Goal: Information Seeking & Learning: Learn about a topic

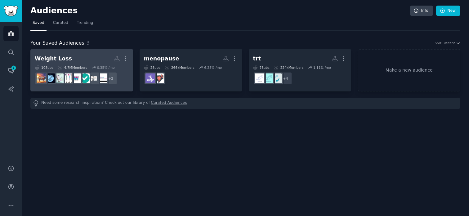
click at [60, 59] on div "Weight Loss" at bounding box center [53, 59] width 37 height 8
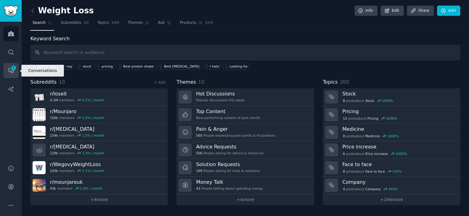
click at [10, 73] on icon "Sidebar" at bounding box center [11, 70] width 7 height 7
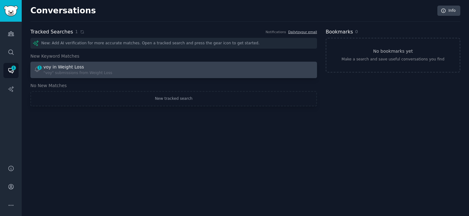
click at [80, 63] on link "1 voy in Weight Loss "voy" submissions from Weight Loss" at bounding box center [173, 70] width 286 height 16
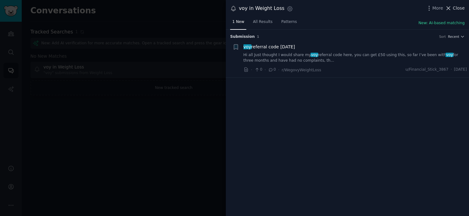
click at [461, 9] on span "Close" at bounding box center [458, 8] width 12 height 7
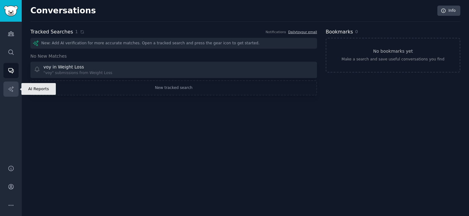
click at [10, 83] on link "AI Reports" at bounding box center [10, 89] width 15 height 15
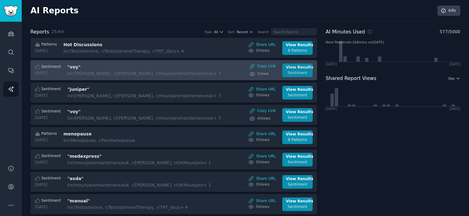
click at [295, 72] on div "Sentiment" at bounding box center [297, 73] width 23 height 6
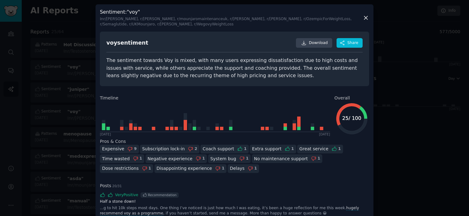
click at [363, 18] on icon at bounding box center [365, 18] width 7 height 7
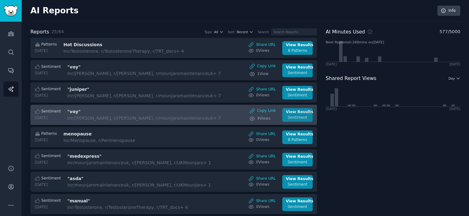
click at [306, 118] on div "Sentiment" at bounding box center [297, 118] width 23 height 6
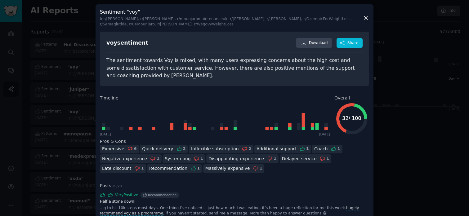
click at [365, 18] on icon at bounding box center [365, 17] width 3 height 3
click at [361, 19] on div "In r/[PERSON_NAME], r/[PERSON_NAME], r/mounjaromaintenanceuk, r/[PERSON_NAME], …" at bounding box center [231, 21] width 262 height 11
click at [364, 19] on icon at bounding box center [365, 18] width 7 height 7
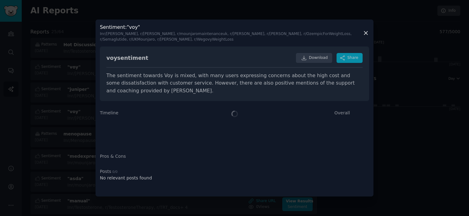
click at [365, 31] on icon at bounding box center [365, 33] width 7 height 7
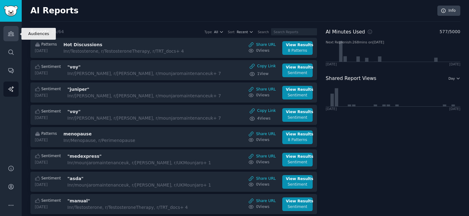
click at [11, 32] on icon "Sidebar" at bounding box center [11, 33] width 7 height 7
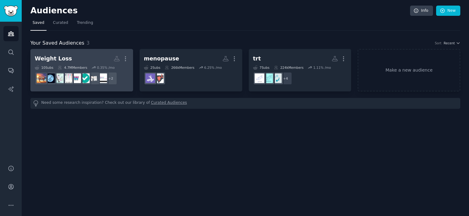
click at [50, 57] on div "Weight Loss" at bounding box center [53, 59] width 37 height 8
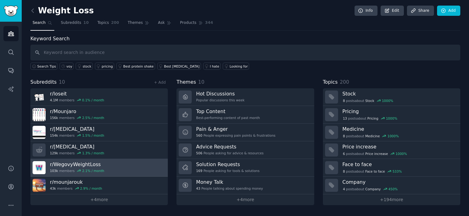
click at [86, 164] on h3 "r/ WegovyWeightLoss" at bounding box center [77, 164] width 54 height 7
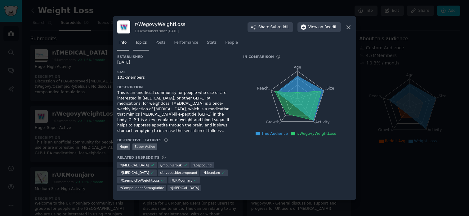
click at [139, 48] on link "Topics" at bounding box center [141, 44] width 16 height 13
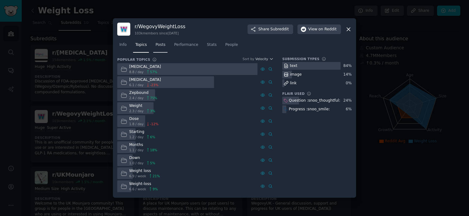
click at [161, 44] on span "Posts" at bounding box center [160, 45] width 10 height 6
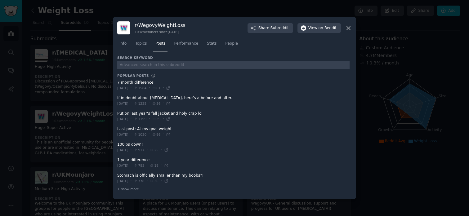
click at [168, 99] on span at bounding box center [233, 100] width 232 height 15
click at [128, 104] on span "[DATE]" at bounding box center [122, 103] width 11 height 4
click at [126, 100] on span at bounding box center [233, 100] width 232 height 15
click at [131, 99] on span at bounding box center [233, 100] width 232 height 15
click at [203, 99] on span at bounding box center [233, 100] width 232 height 15
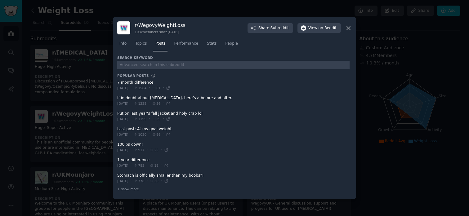
click at [160, 103] on span "56" at bounding box center [156, 103] width 8 height 4
click at [146, 103] on span "1225" at bounding box center [140, 103] width 13 height 4
click at [348, 26] on icon at bounding box center [348, 28] width 7 height 7
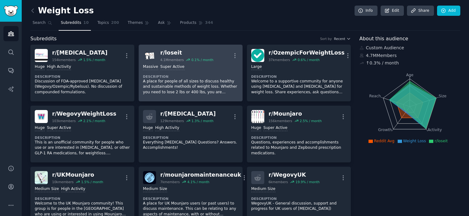
click at [175, 83] on p "A place for people of all sizes to discuss healthy and sustainable methods of w…" at bounding box center [190, 87] width 95 height 16
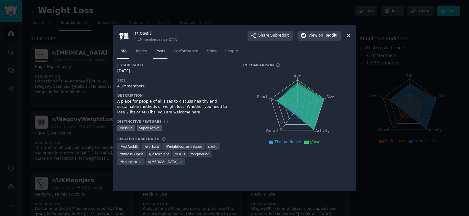
click at [156, 51] on span "Posts" at bounding box center [160, 52] width 10 height 6
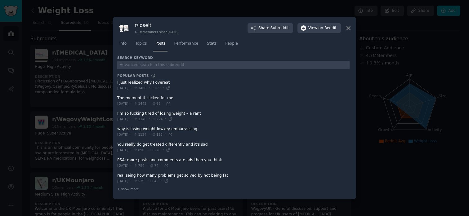
click at [347, 29] on icon at bounding box center [347, 27] width 3 height 3
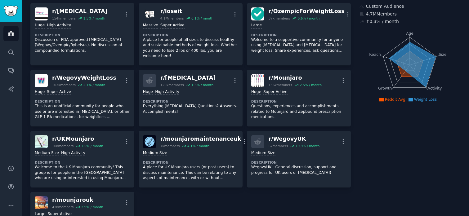
scroll to position [30, 0]
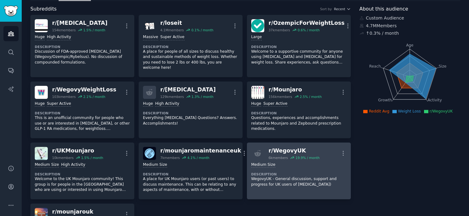
click at [282, 147] on div "r/ WegovyUK" at bounding box center [293, 151] width 51 height 8
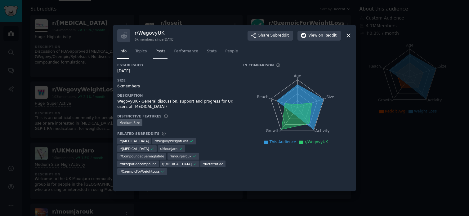
click at [165, 51] on link "Posts" at bounding box center [160, 52] width 14 height 13
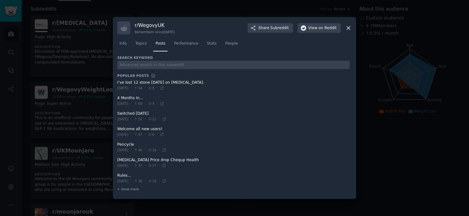
click at [122, 176] on span at bounding box center [233, 178] width 232 height 15
click at [126, 188] on span "+ show more" at bounding box center [128, 189] width 22 height 4
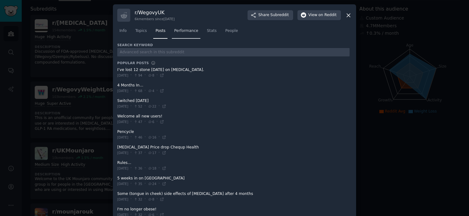
click at [181, 29] on span "Performance" at bounding box center [186, 31] width 24 height 6
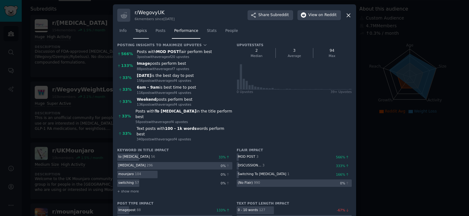
click at [141, 32] on span "Topics" at bounding box center [140, 31] width 11 height 6
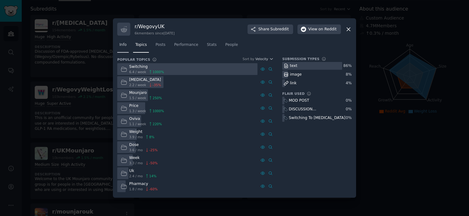
click at [122, 46] on span "Info" at bounding box center [122, 45] width 7 height 6
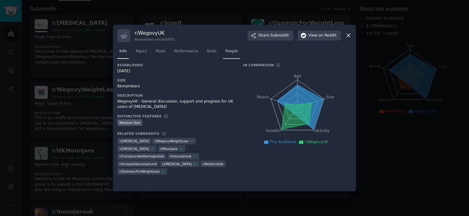
click at [228, 52] on span "People" at bounding box center [231, 52] width 13 height 6
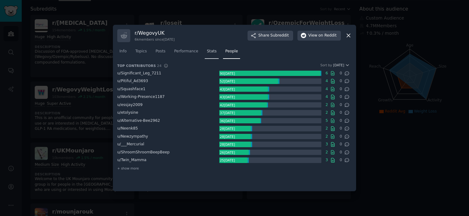
click at [207, 51] on span "Stats" at bounding box center [212, 52] width 10 height 6
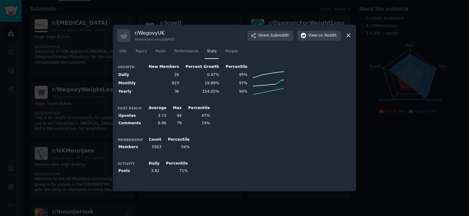
click at [350, 34] on icon at bounding box center [347, 35] width 3 height 3
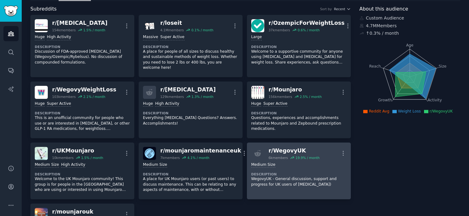
click at [301, 172] on dt "Description" at bounding box center [298, 174] width 95 height 4
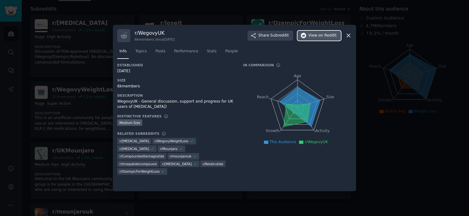
click at [319, 37] on span "on Reddit" at bounding box center [327, 36] width 18 height 6
